Goal: Find specific page/section: Find specific page/section

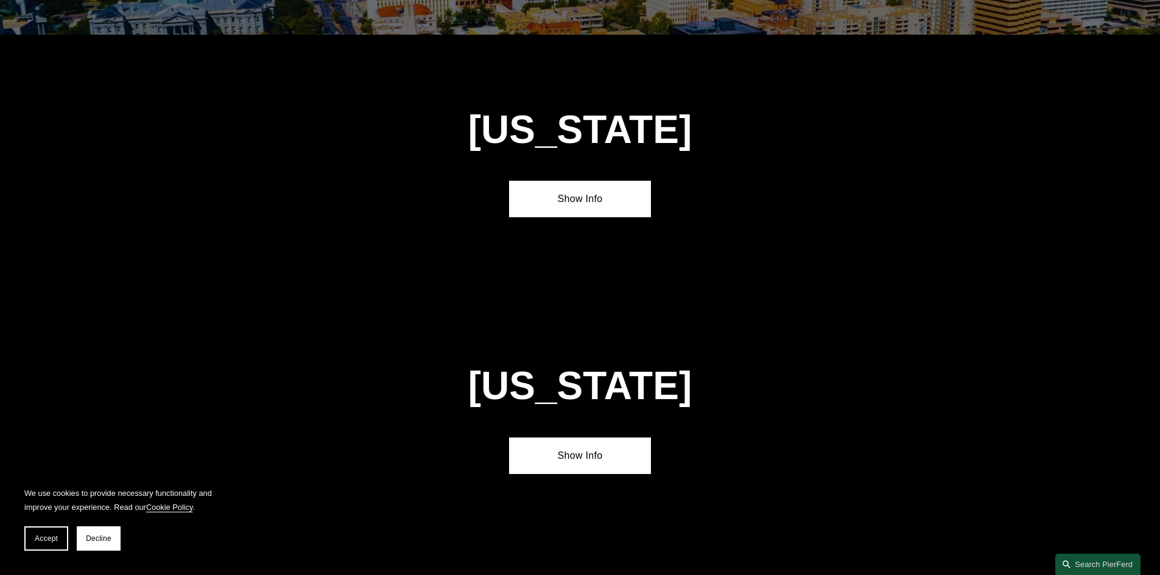
scroll to position [1522, 0]
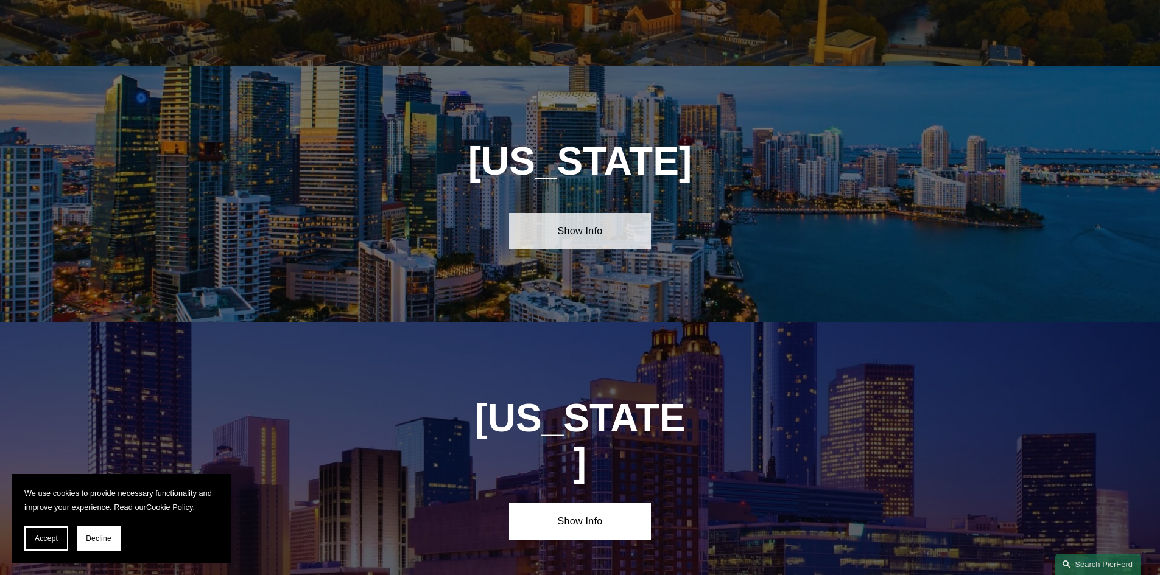
click at [628, 225] on link "Show Info" at bounding box center [580, 231] width 142 height 37
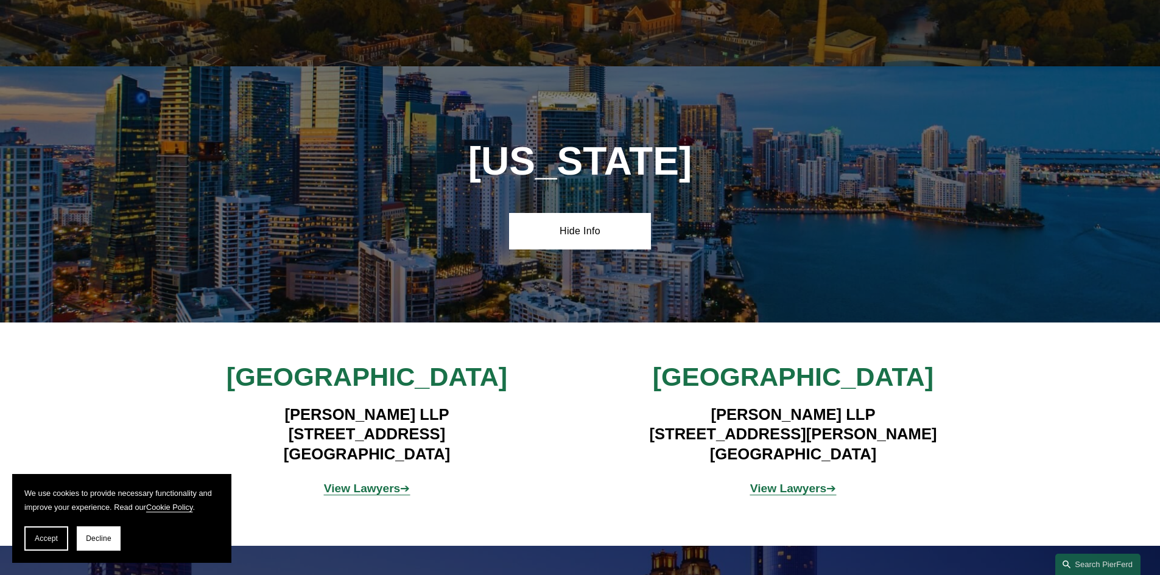
click at [382, 482] on strong "View Lawyers" at bounding box center [362, 488] width 77 height 13
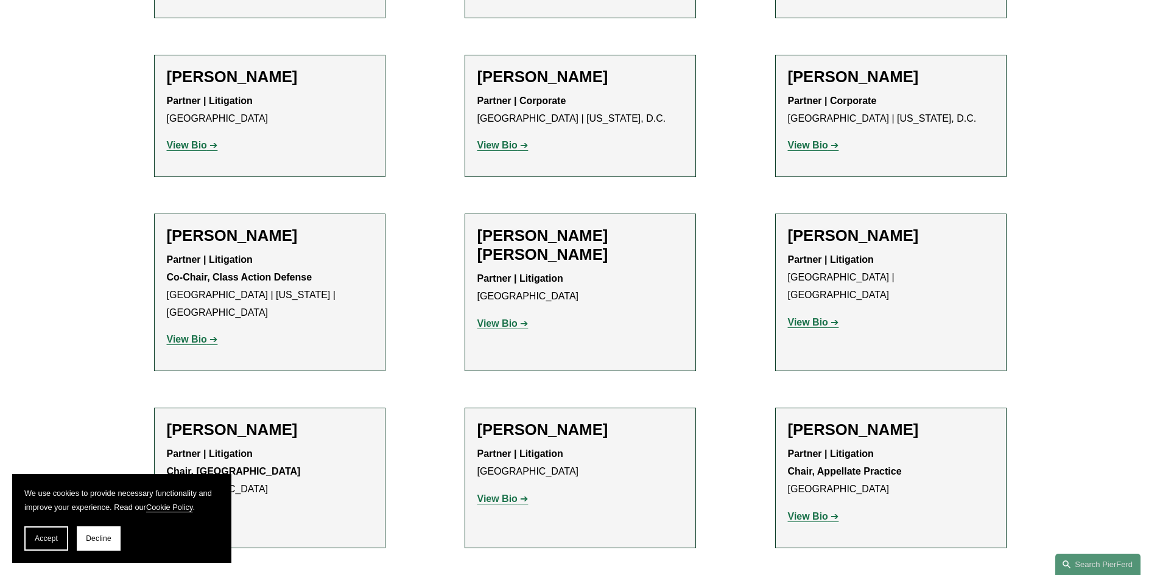
scroll to position [852, 0]
